Goal: Information Seeking & Learning: Learn about a topic

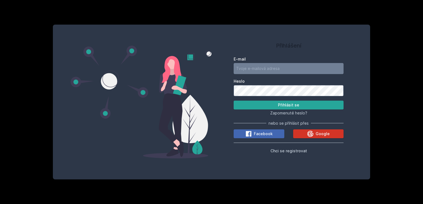
click at [324, 132] on span "Google" at bounding box center [322, 134] width 14 height 6
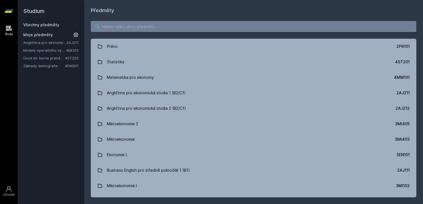
click at [132, 27] on input "search" at bounding box center [253, 26] width 325 height 11
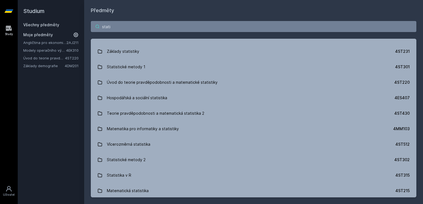
scroll to position [87, 0]
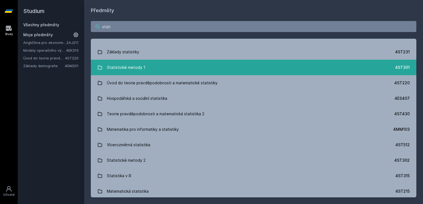
type input "stati"
click at [141, 67] on div "Statistické metody 1" at bounding box center [126, 67] width 38 height 11
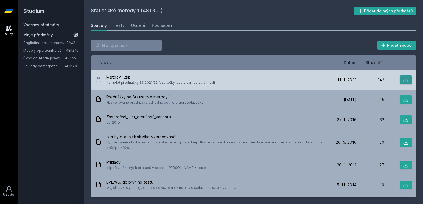
click at [403, 79] on icon at bounding box center [405, 80] width 5 height 5
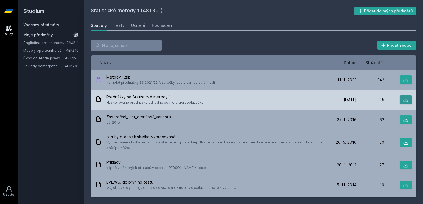
click at [403, 99] on icon at bounding box center [406, 100] width 6 height 6
